Goal: Transaction & Acquisition: Book appointment/travel/reservation

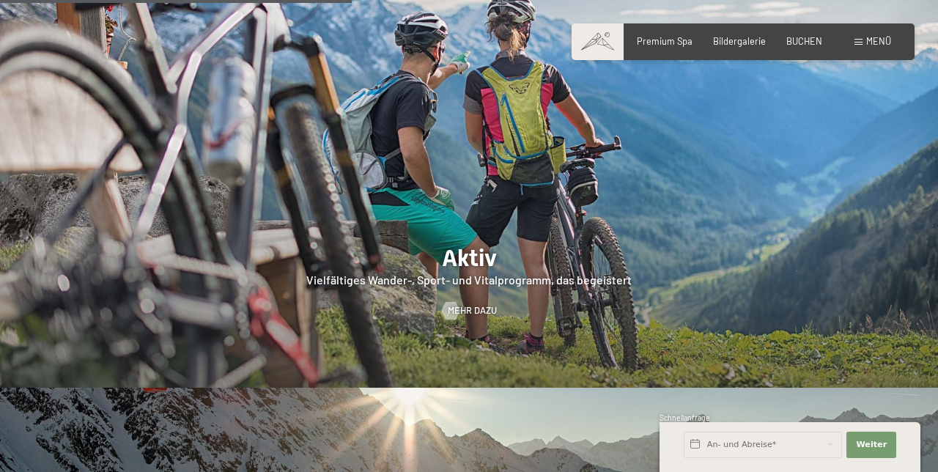
scroll to position [2350, 0]
click at [811, 42] on span "BUCHEN" at bounding box center [804, 41] width 36 height 12
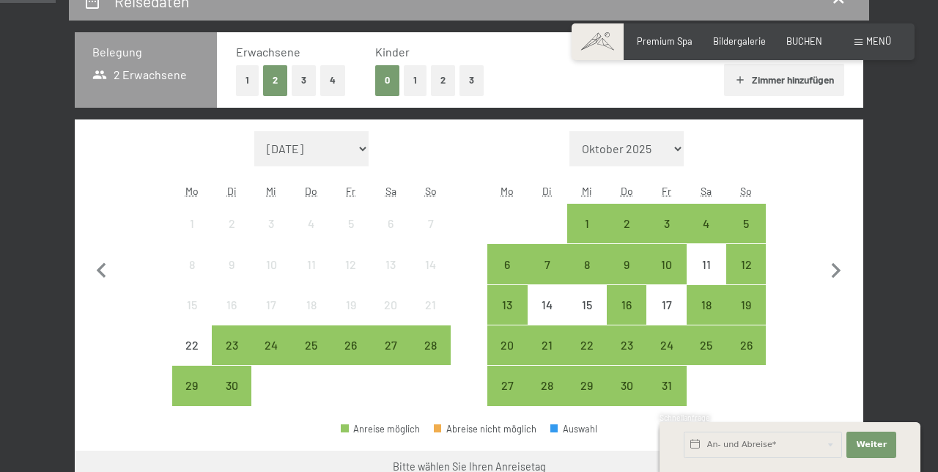
scroll to position [294, 0]
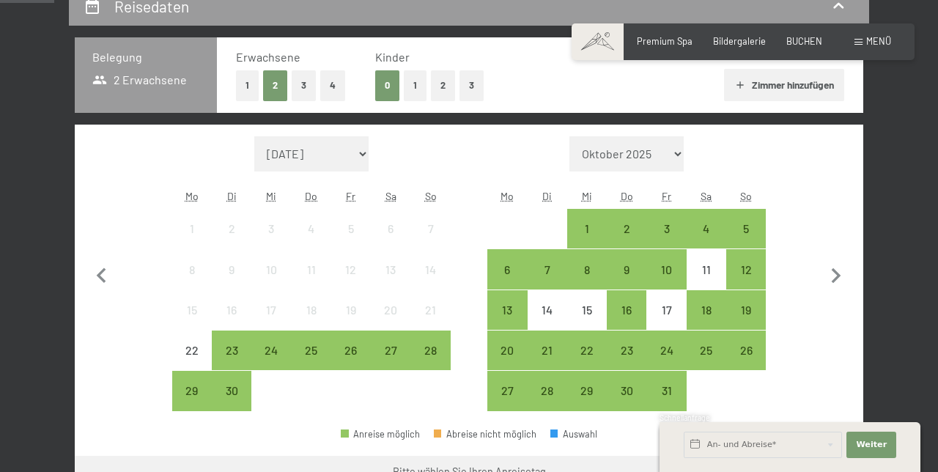
click at [831, 281] on icon "button" at bounding box center [836, 276] width 31 height 31
select select "2025-10-01"
select select "2025-11-01"
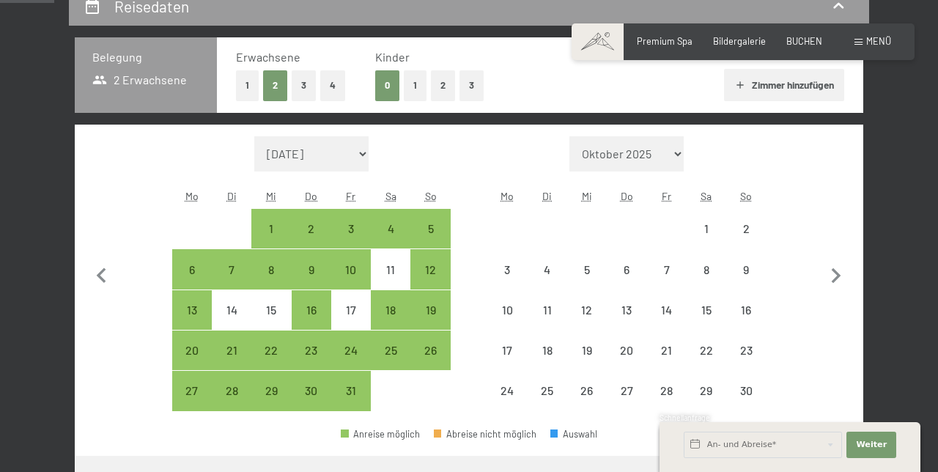
click at [836, 280] on icon "button" at bounding box center [836, 276] width 31 height 31
select select "2025-11-01"
select select "2025-12-01"
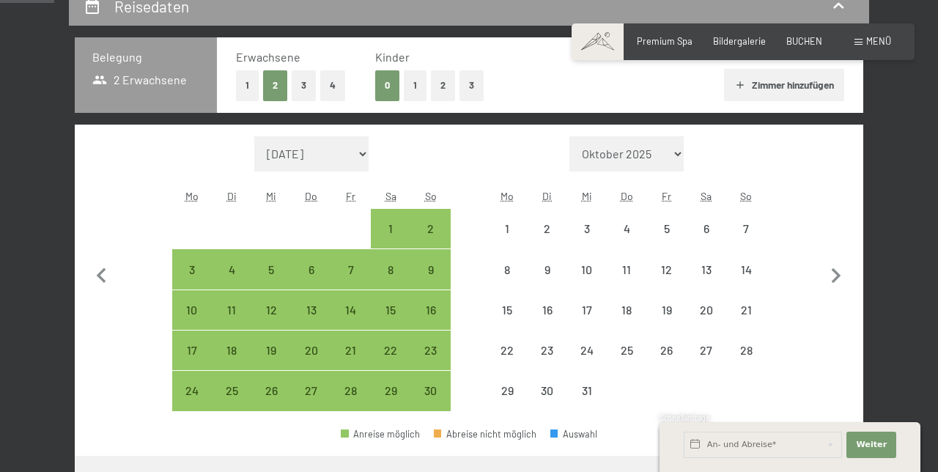
select select "2025-11-01"
select select "2025-12-01"
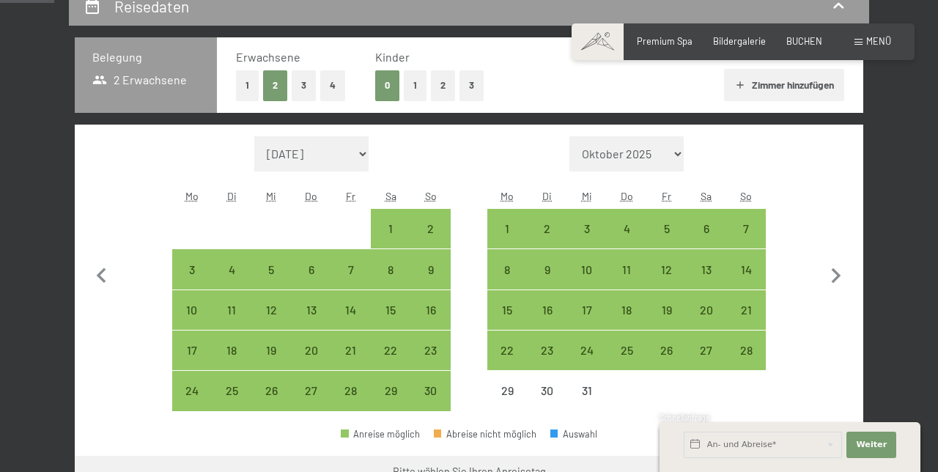
click at [750, 86] on button "Zimmer hinzufügen" at bounding box center [783, 85] width 119 height 32
select select "2025-11-01"
select select "2025-12-01"
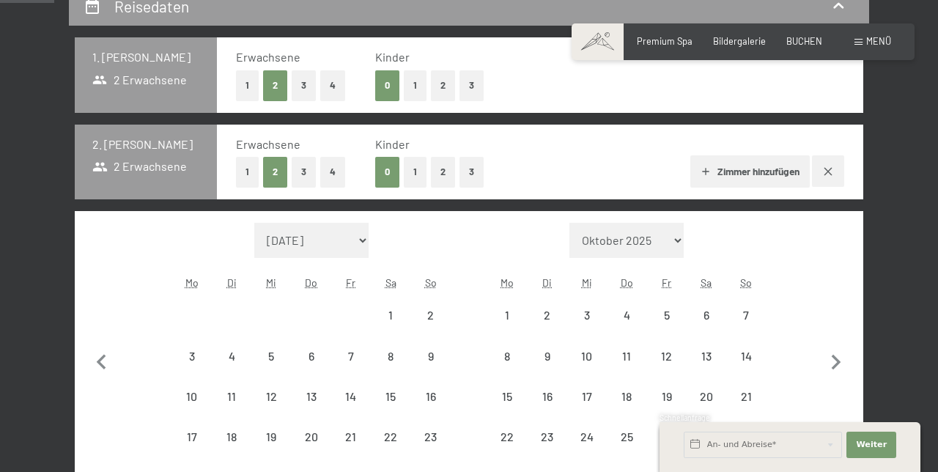
select select "2025-11-01"
select select "2025-12-01"
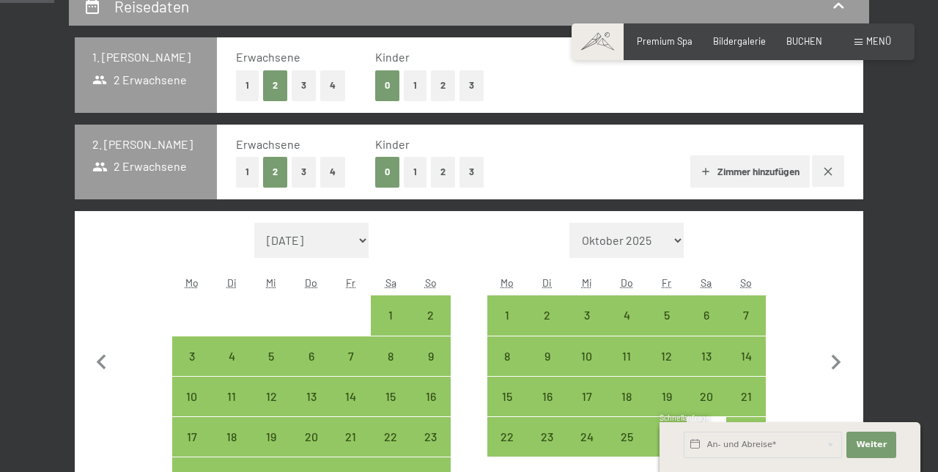
click at [415, 171] on button "1" at bounding box center [415, 172] width 23 height 30
select select "2025-11-01"
select select "2025-12-01"
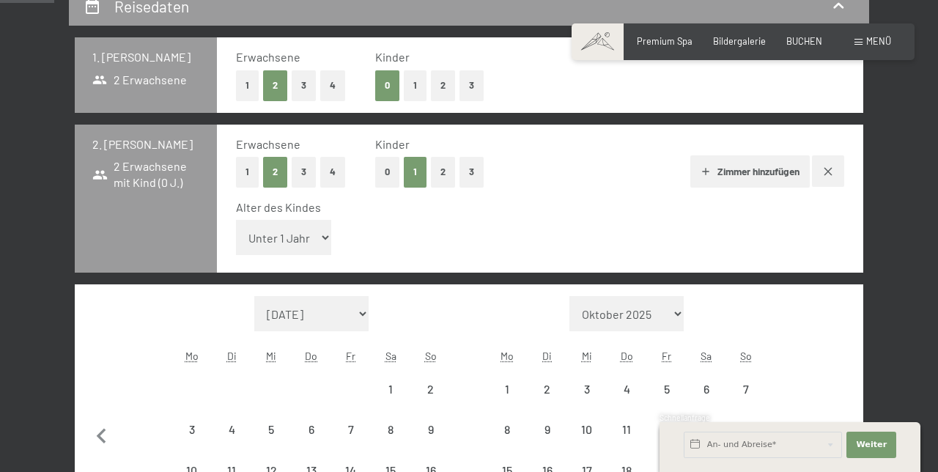
select select "2025-11-01"
select select "2025-12-01"
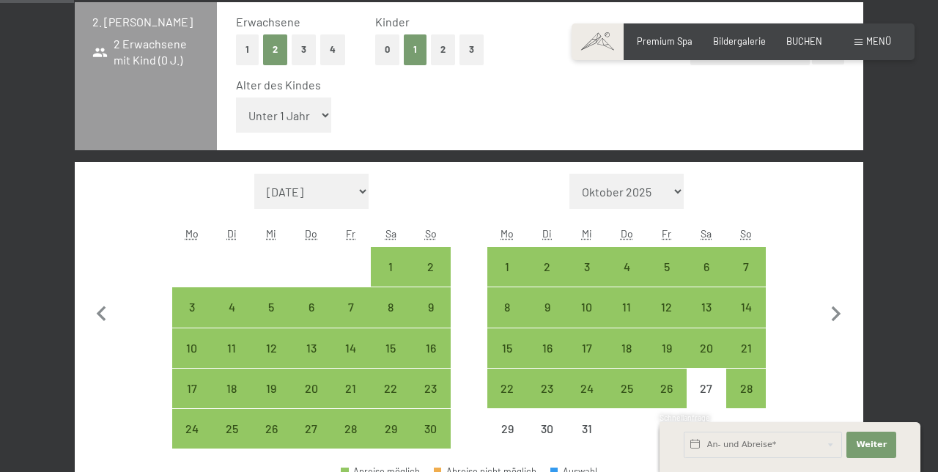
scroll to position [414, 0]
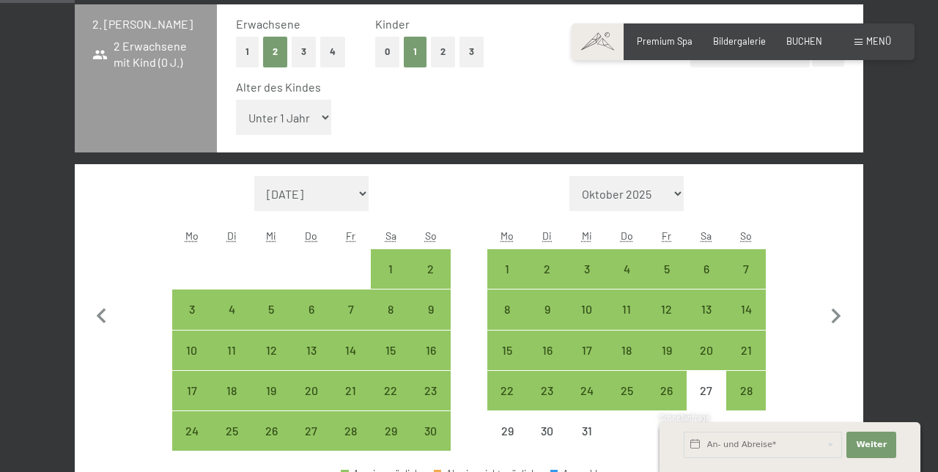
click at [749, 314] on div "14" at bounding box center [746, 321] width 37 height 37
select select "2025-11-01"
select select "2025-12-01"
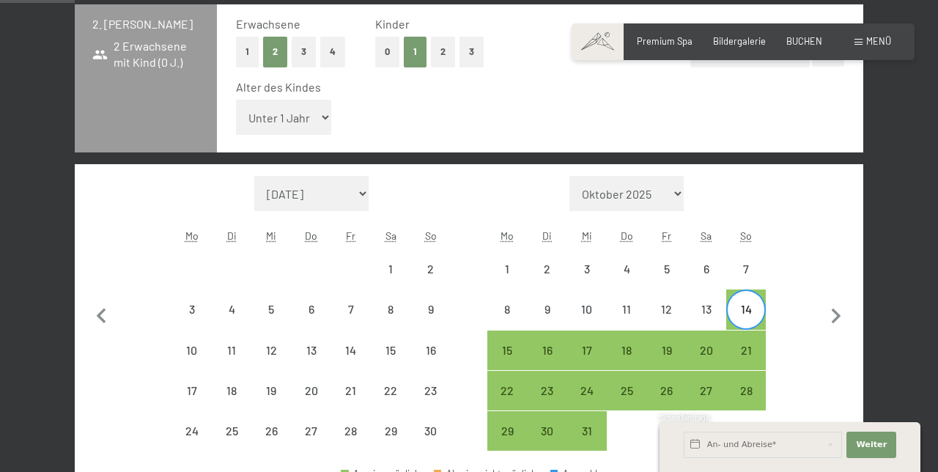
click at [623, 352] on div "18" at bounding box center [626, 362] width 37 height 37
select select "2025-11-01"
select select "2025-12-01"
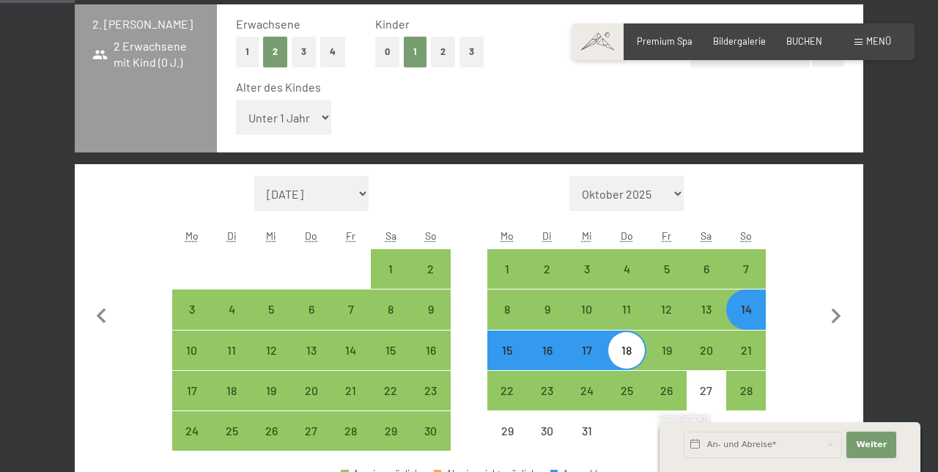
click at [866, 451] on span "Weiter" at bounding box center [871, 445] width 31 height 12
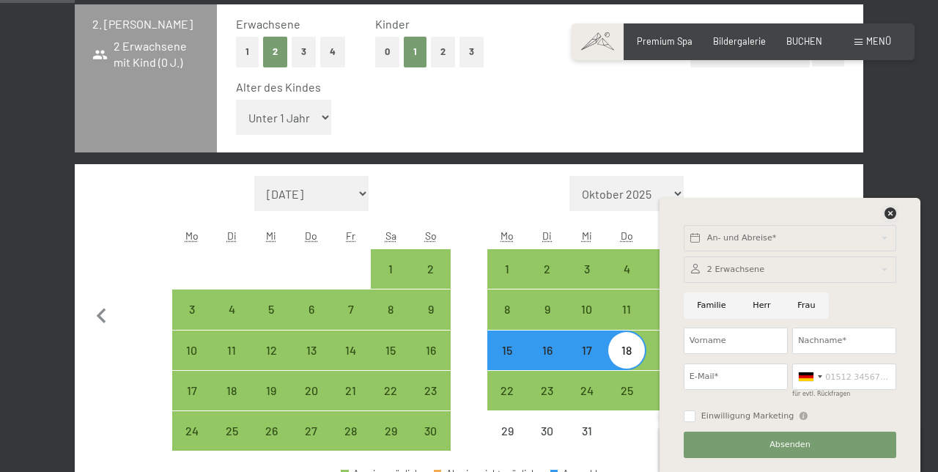
click at [894, 219] on icon at bounding box center [890, 213] width 12 height 12
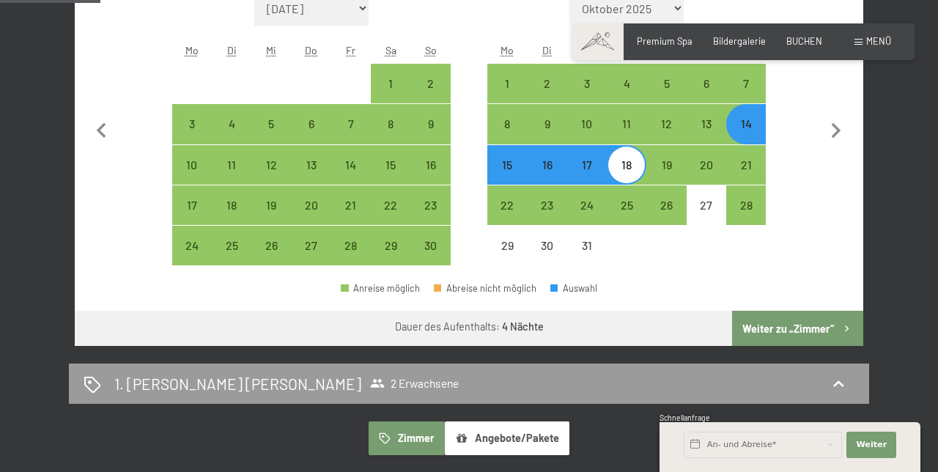
click at [788, 329] on button "Weiter zu „Zimmer“" at bounding box center [797, 328] width 131 height 35
select select "2025-11-01"
select select "2025-12-01"
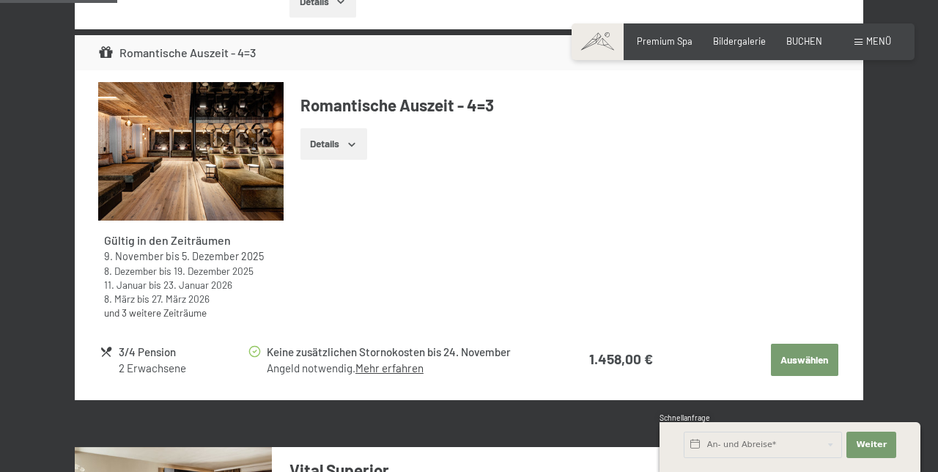
scroll to position [635, 0]
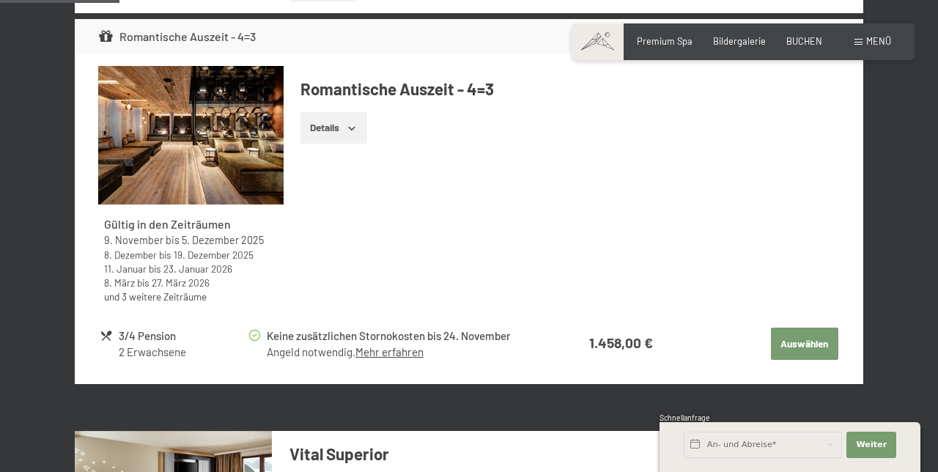
click at [813, 344] on button "Auswählen" at bounding box center [804, 344] width 67 height 32
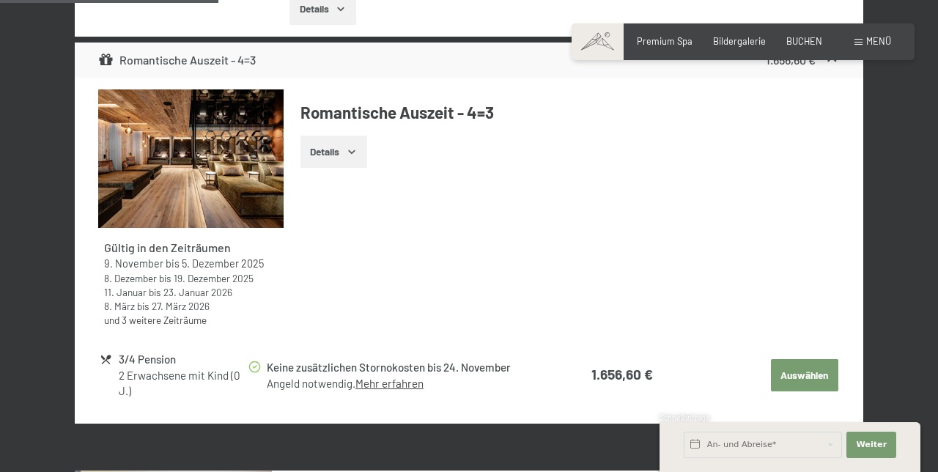
scroll to position [1345, 0]
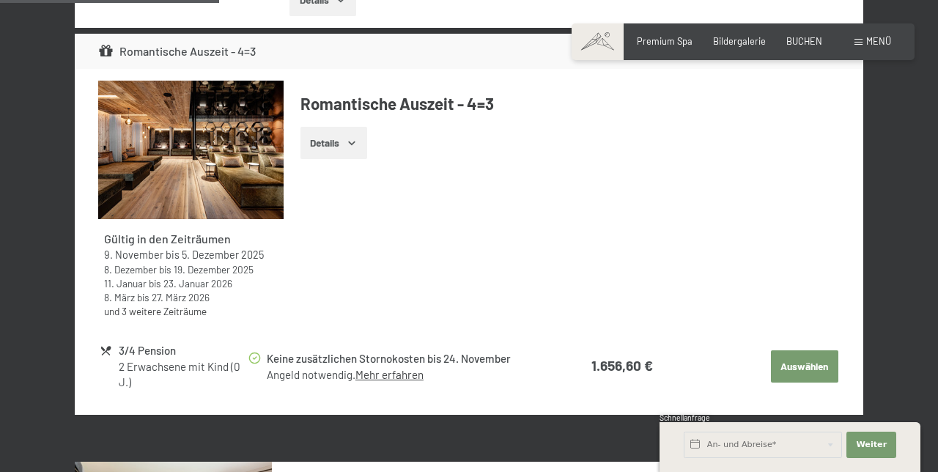
click at [810, 368] on button "Auswählen" at bounding box center [804, 366] width 67 height 32
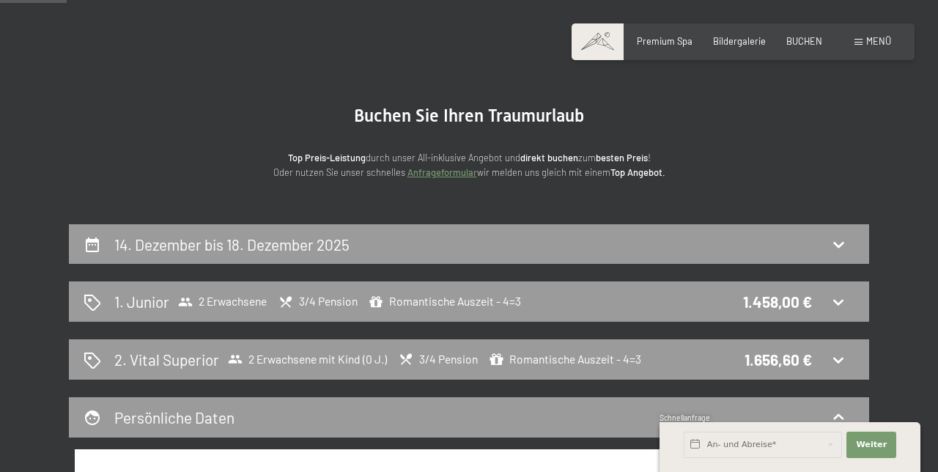
scroll to position [0, 0]
